Goal: Check status: Check status

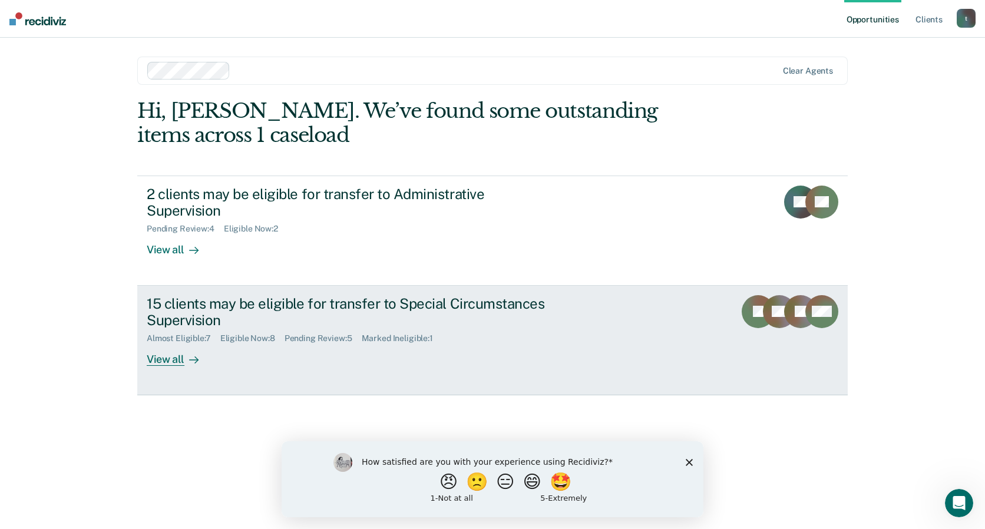
click at [388, 333] on div "Marked Ineligible : 1" at bounding box center [402, 338] width 81 height 10
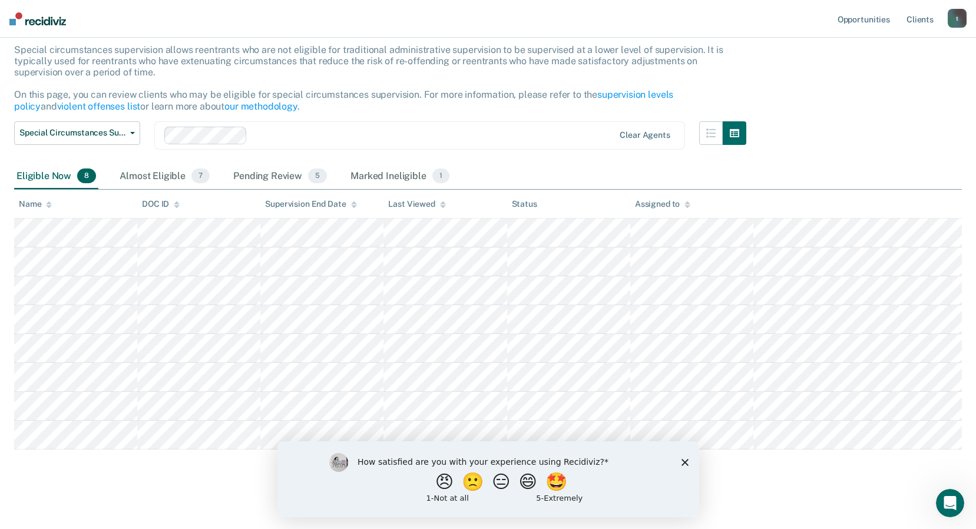
scroll to position [76, 0]
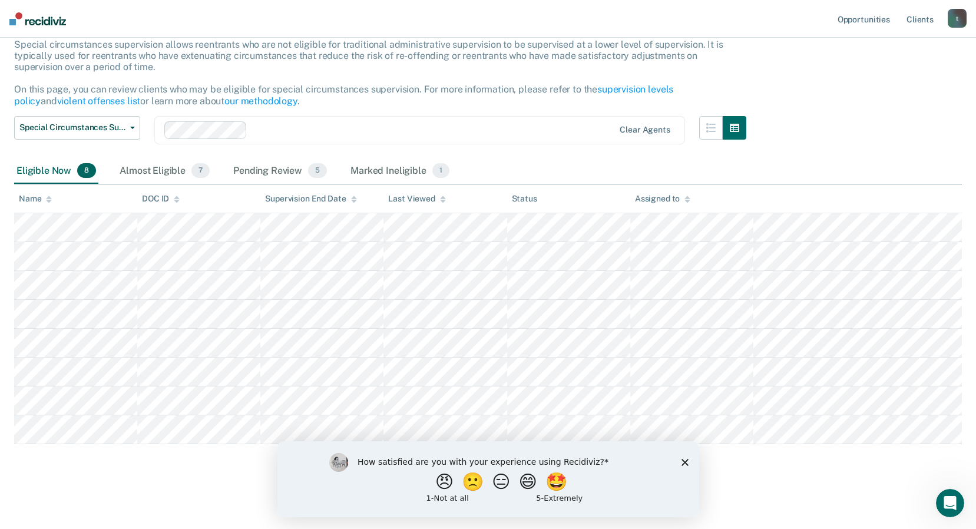
click at [684, 459] on icon "Close survey" at bounding box center [684, 461] width 7 height 7
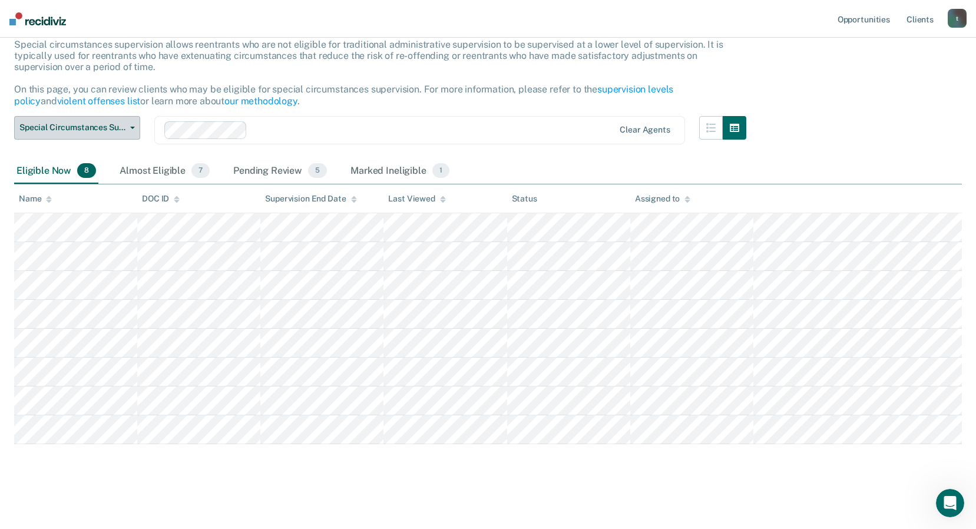
click at [130, 128] on icon "button" at bounding box center [132, 128] width 5 height 2
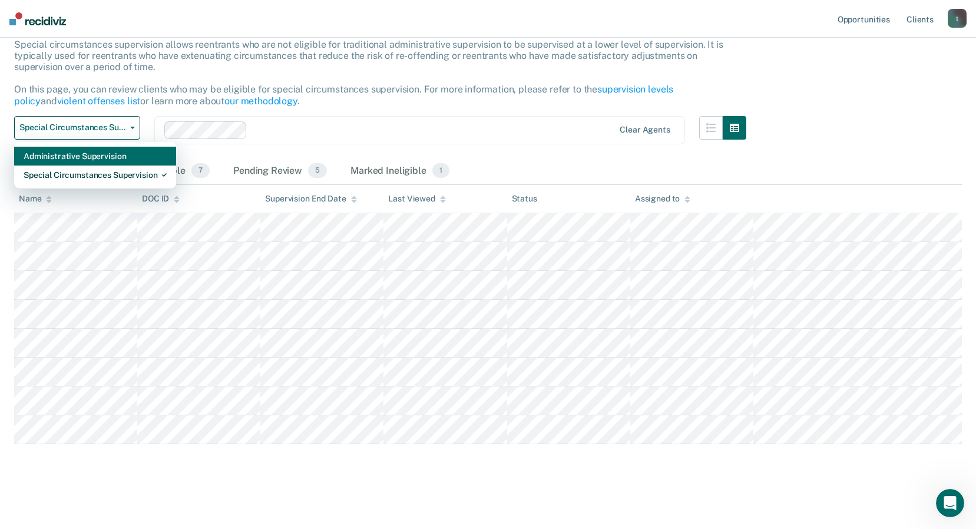
click at [124, 158] on div "Administrative Supervision" at bounding box center [95, 156] width 143 height 19
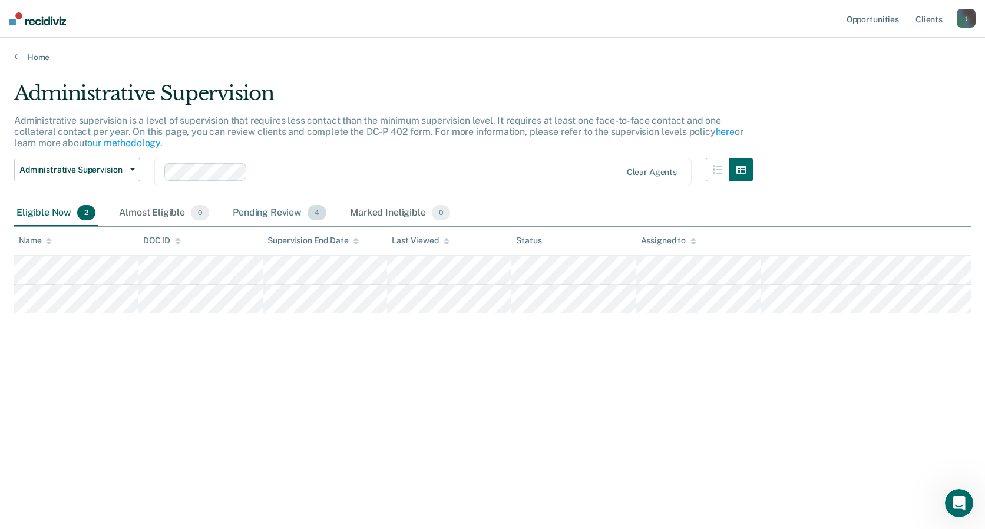
click at [267, 213] on div "Pending Review 4" at bounding box center [279, 213] width 98 height 26
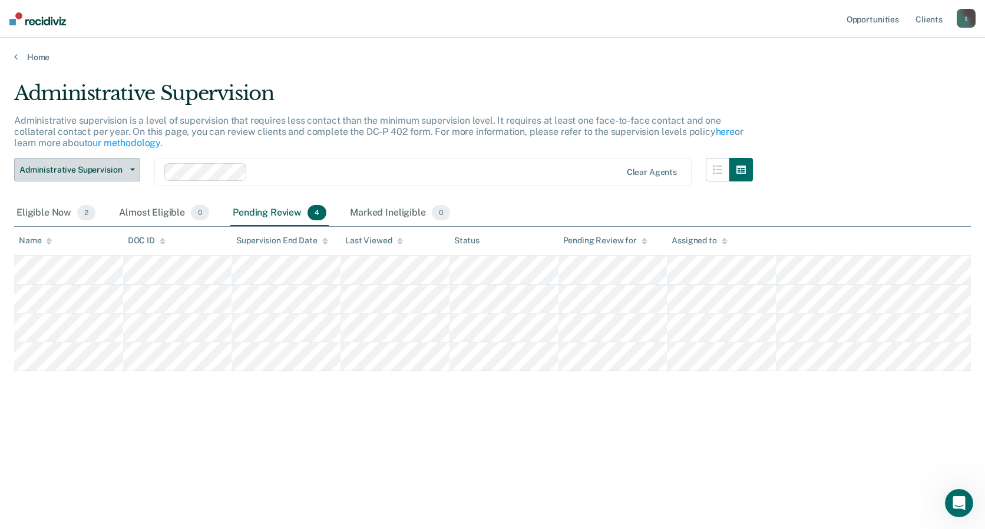
click at [123, 168] on span "Administrative Supervision" at bounding box center [72, 170] width 106 height 10
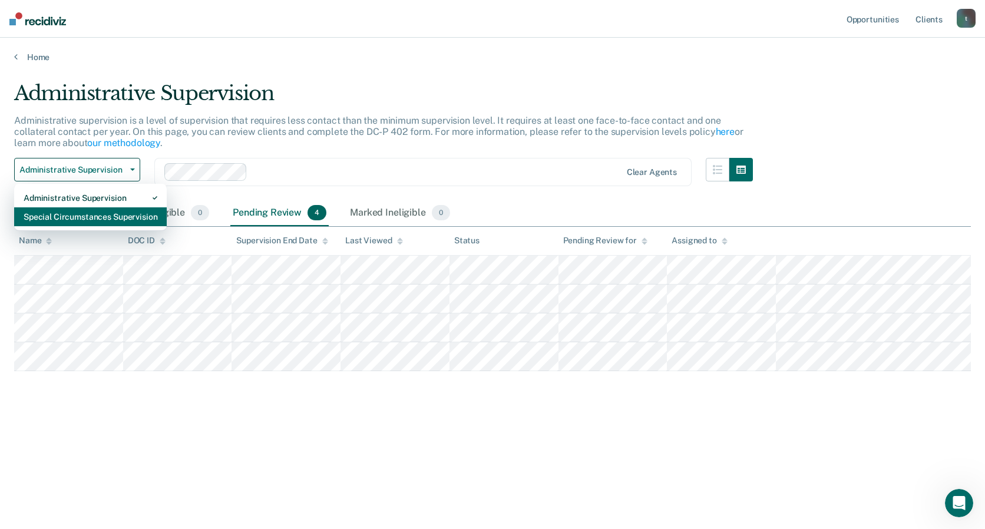
click at [115, 215] on div "Special Circumstances Supervision" at bounding box center [91, 216] width 134 height 19
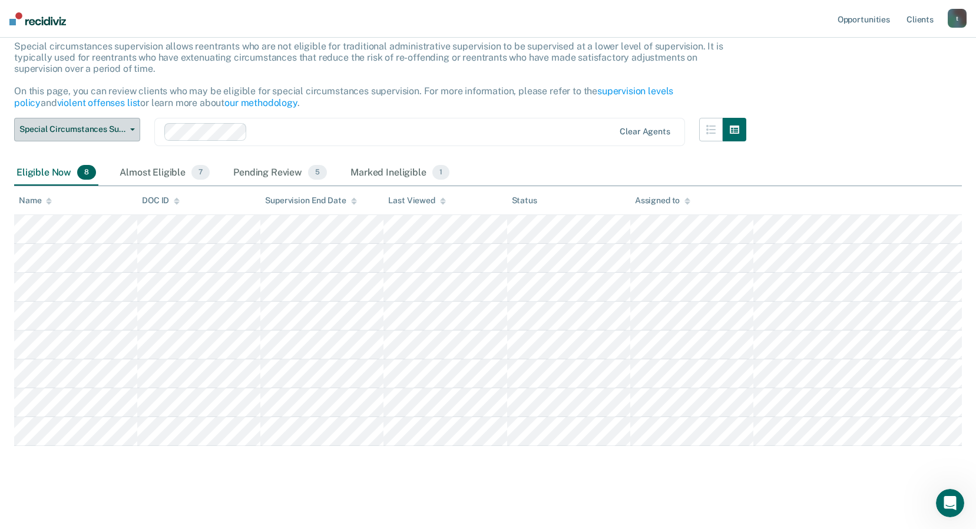
scroll to position [76, 0]
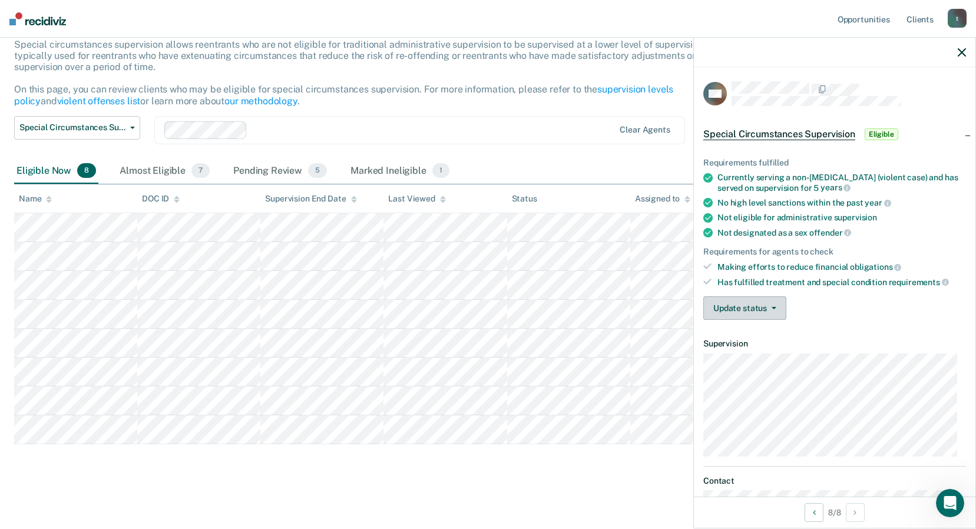
click at [776, 306] on button "Update status" at bounding box center [744, 308] width 83 height 24
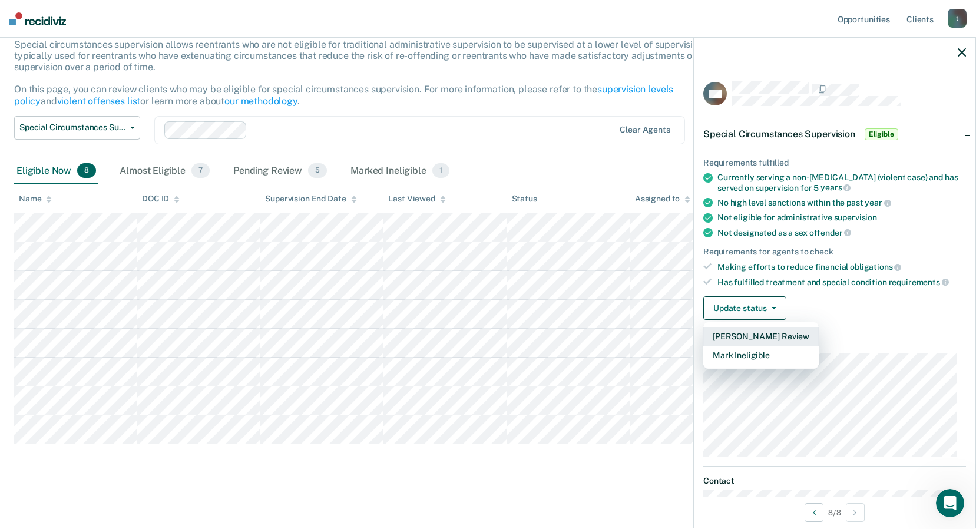
click at [775, 337] on button "[PERSON_NAME] Review" at bounding box center [760, 336] width 115 height 19
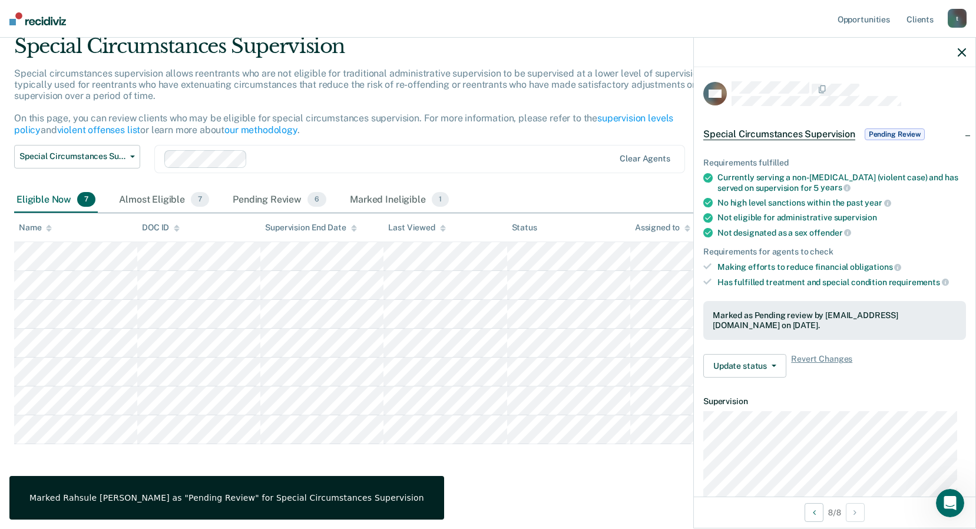
click at [606, 481] on main "Special Circumstances Supervision Special circumstances supervision allows reen…" at bounding box center [488, 270] width 976 height 510
click at [563, 192] on div "Eligible Now 7 Almost Eligible 7 Pending Review 6 Marked Ineligible 1" at bounding box center [488, 200] width 948 height 27
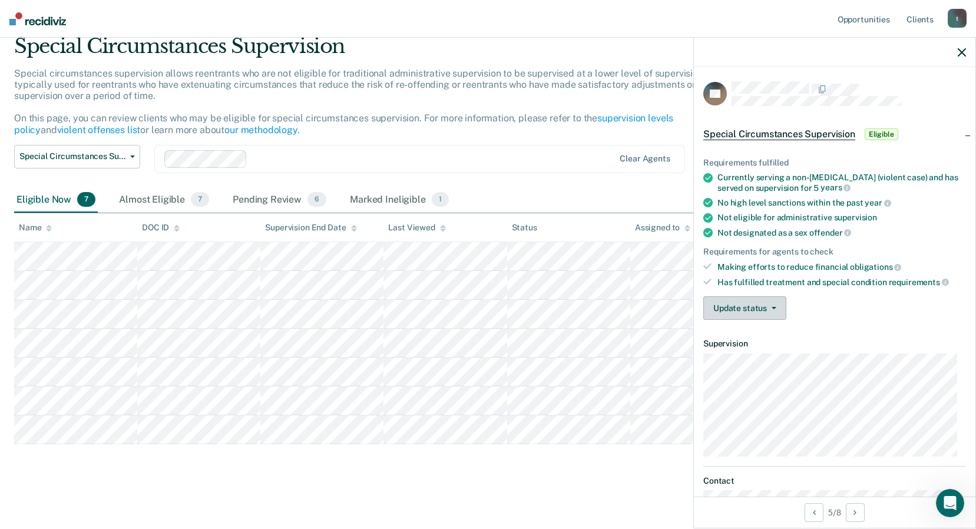
click at [767, 307] on span "button" at bounding box center [771, 308] width 9 height 2
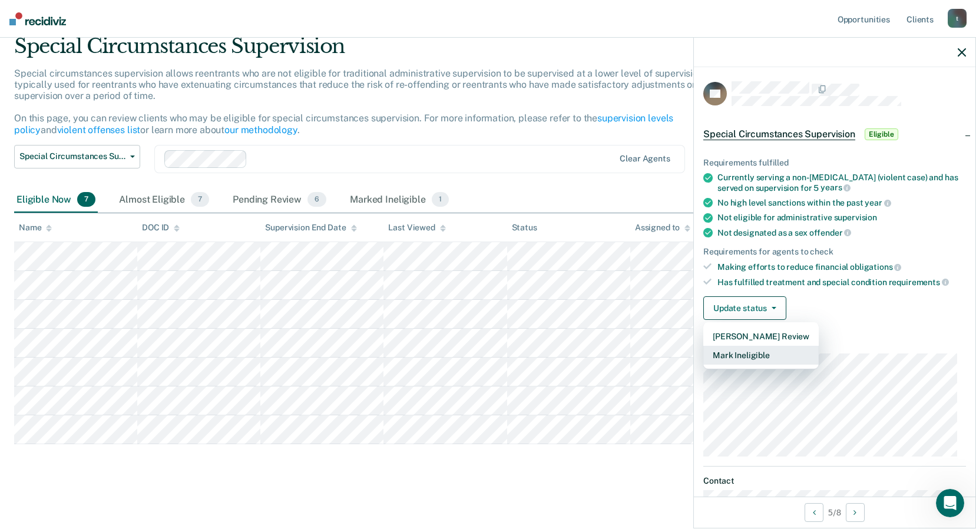
click at [770, 356] on button "Mark Ineligible" at bounding box center [760, 355] width 115 height 19
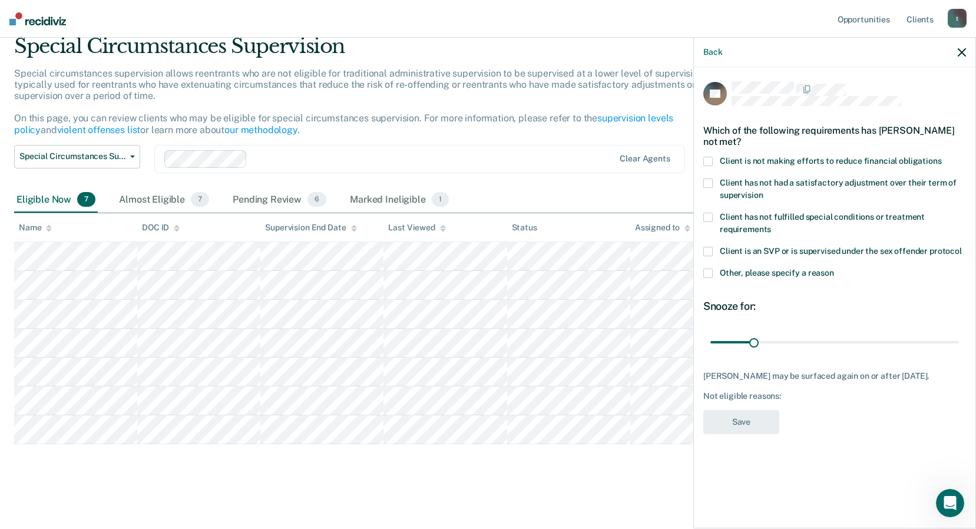
click at [709, 250] on span at bounding box center [707, 251] width 9 height 9
click at [962, 247] on input "Client is an SVP or is supervised under the sex offender protocol" at bounding box center [962, 247] width 0 height 0
click at [760, 422] on button "Save" at bounding box center [741, 422] width 76 height 24
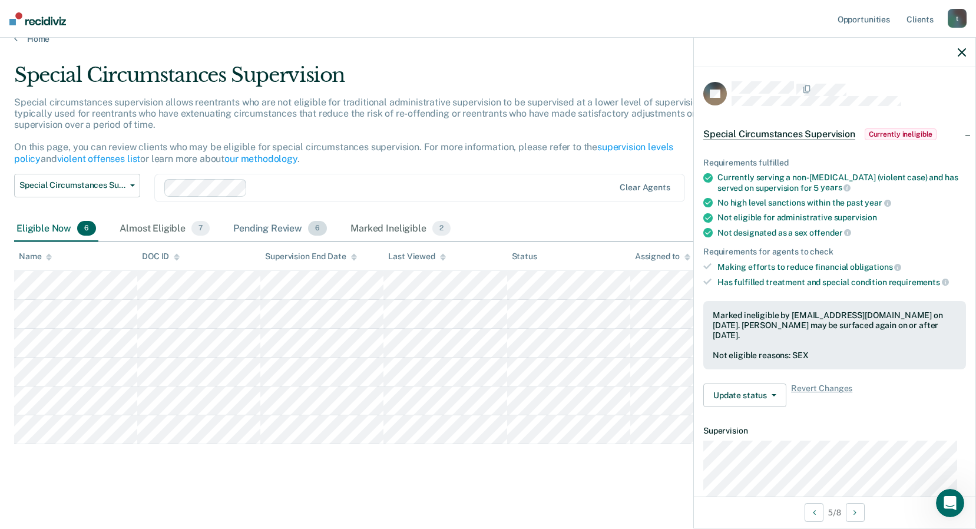
click at [279, 226] on div "Pending Review 6" at bounding box center [280, 229] width 98 height 26
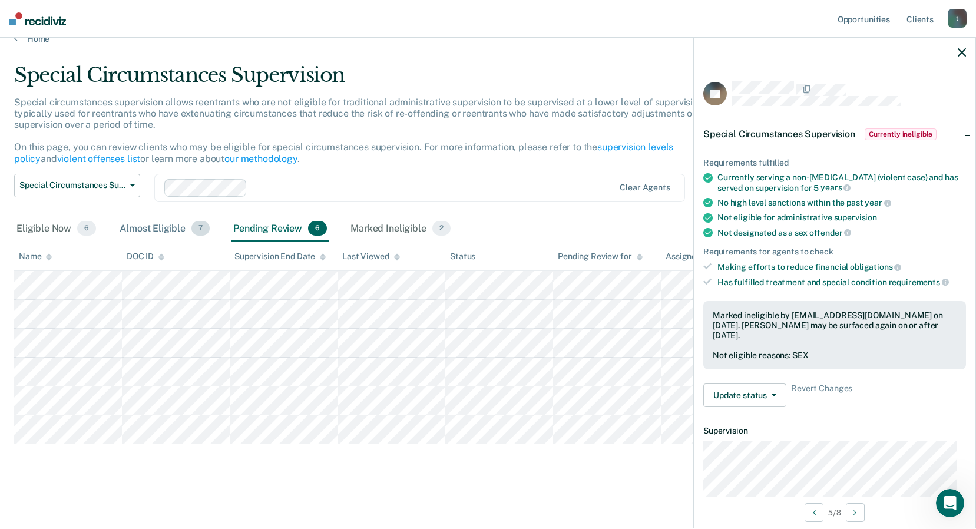
click at [163, 233] on div "Almost Eligible 7" at bounding box center [164, 229] width 95 height 26
